Goal: Transaction & Acquisition: Purchase product/service

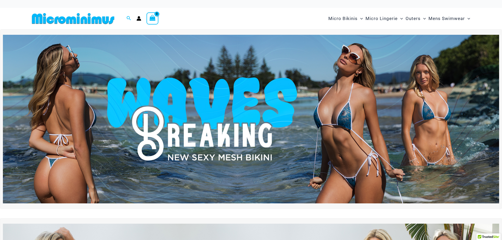
click at [259, 112] on img at bounding box center [251, 119] width 496 height 169
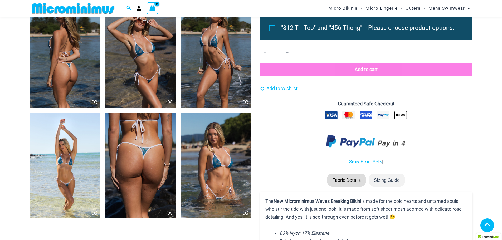
scroll to position [368, 0]
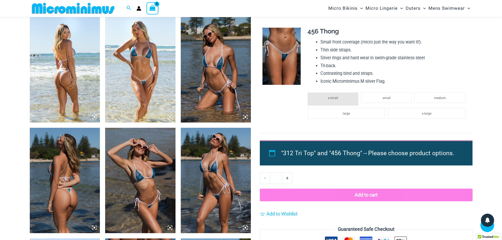
click at [288, 62] on img at bounding box center [281, 56] width 38 height 57
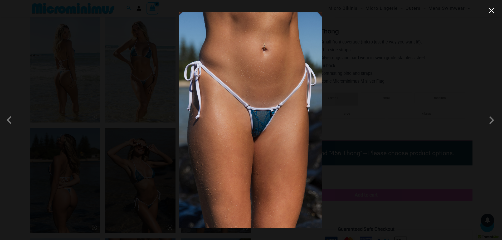
click at [492, 12] on button "Close" at bounding box center [491, 11] width 8 height 8
